Goal: Information Seeking & Learning: Learn about a topic

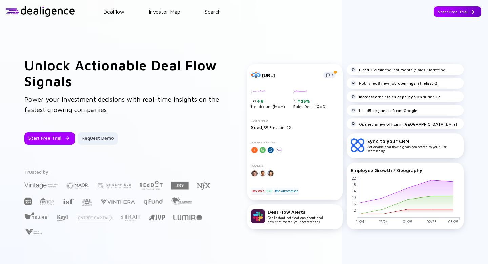
click at [449, 10] on div "Start Free Trial" at bounding box center [457, 11] width 47 height 11
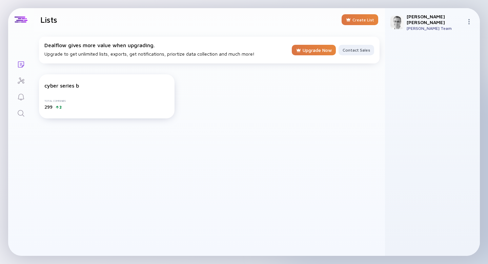
click at [21, 114] on icon "Search" at bounding box center [21, 113] width 8 height 8
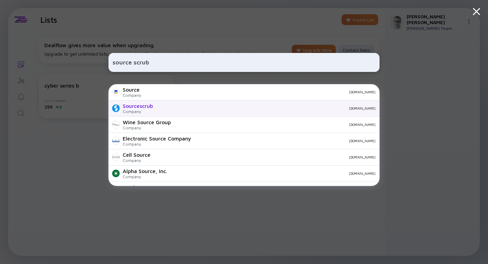
type input "source scrub"
click at [131, 111] on div "Company" at bounding box center [138, 111] width 30 height 5
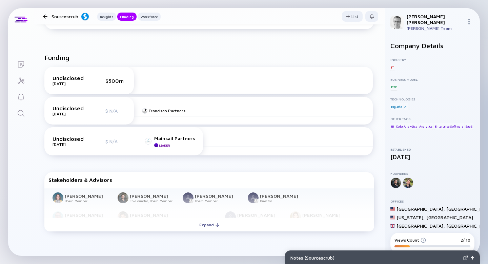
scroll to position [192, 0]
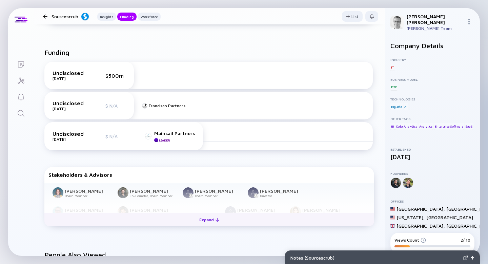
click at [218, 221] on div at bounding box center [217, 220] width 4 height 4
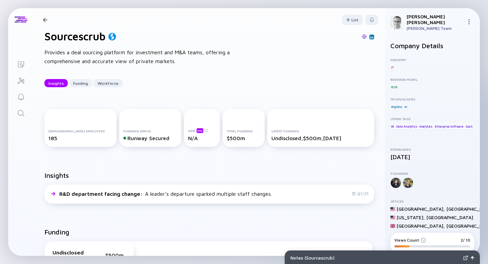
scroll to position [0, 0]
